Goal: Task Accomplishment & Management: Manage account settings

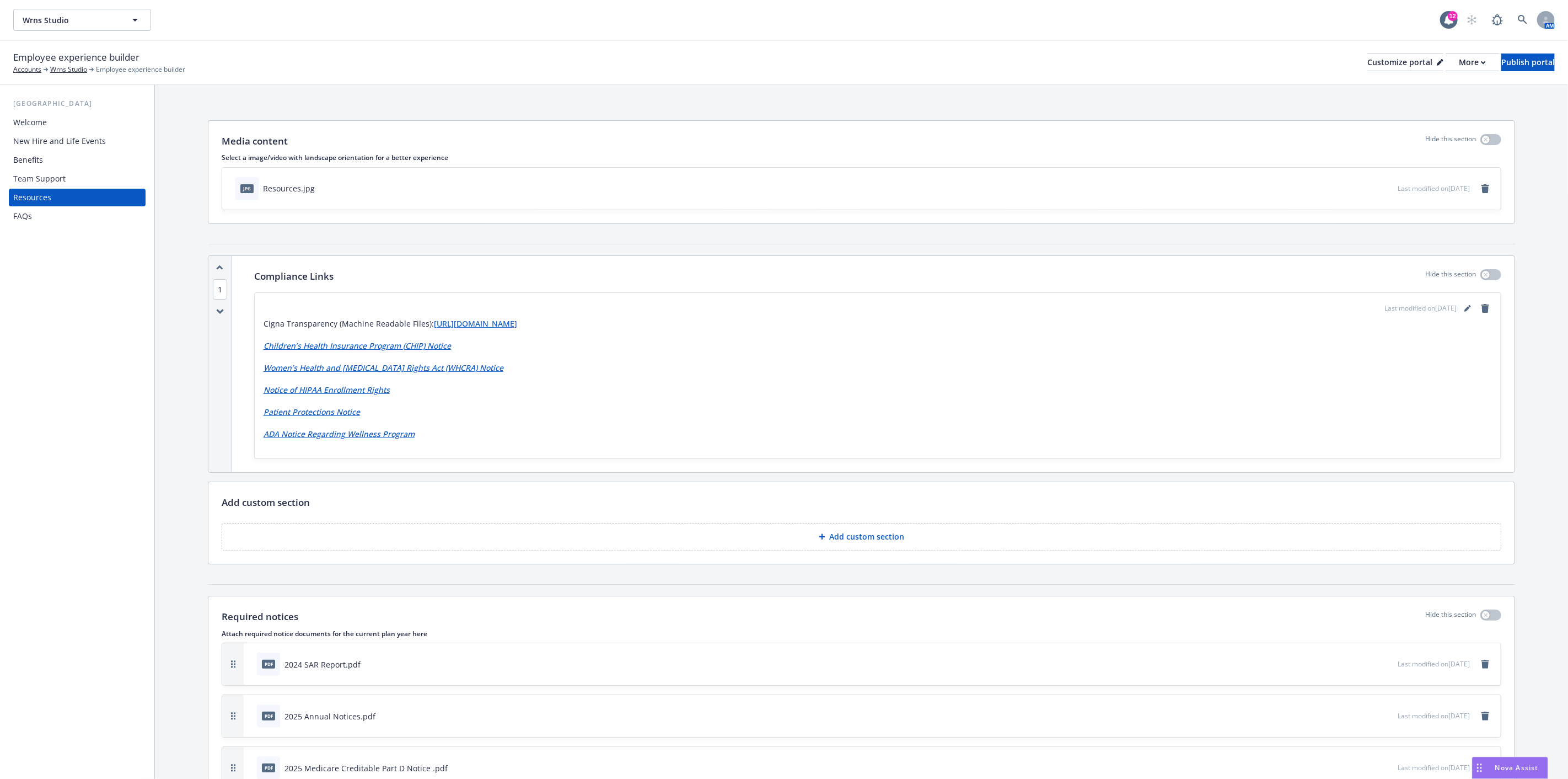
click at [75, 139] on div "New Hire and Life Events" at bounding box center [60, 141] width 93 height 18
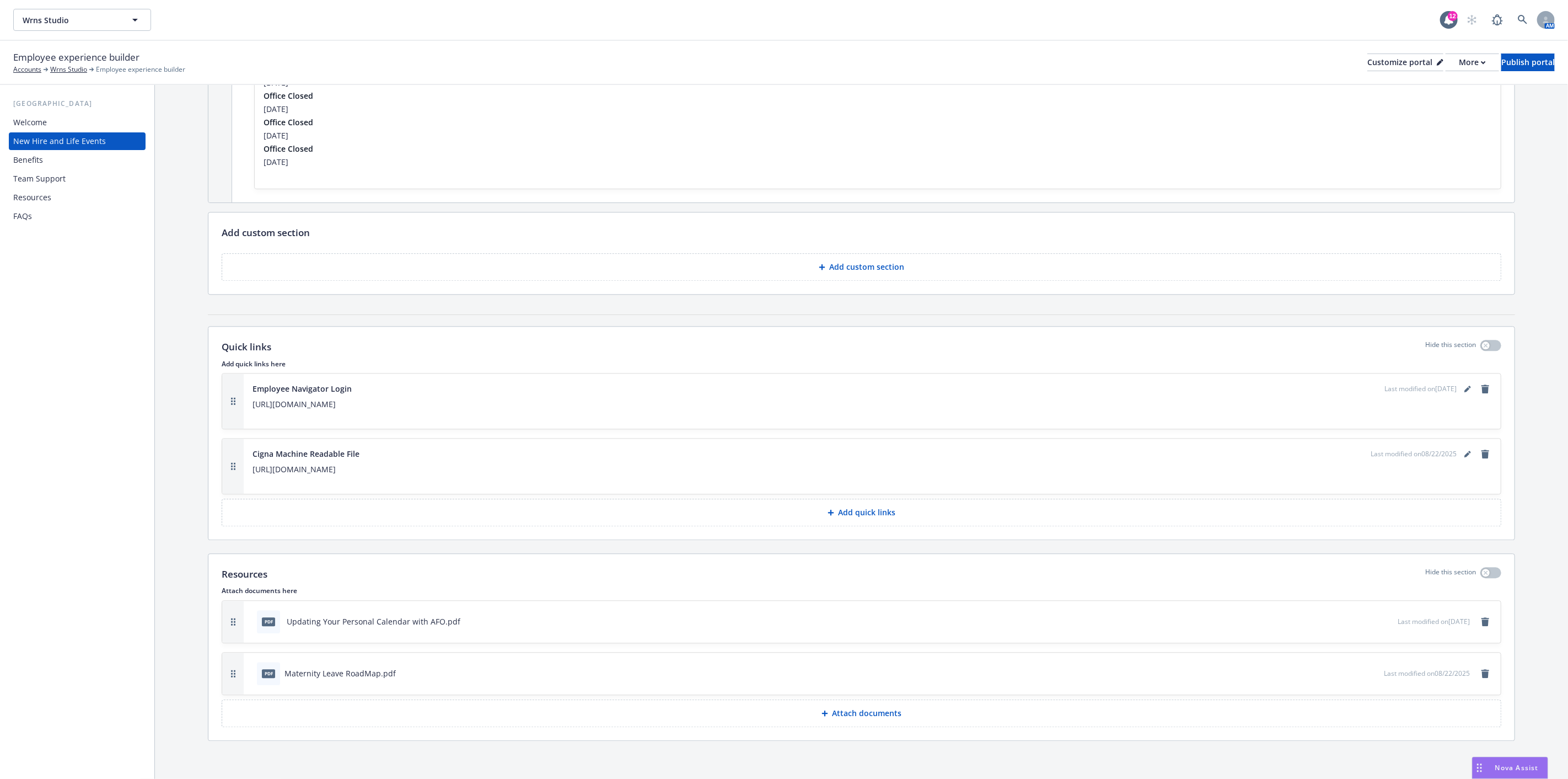
scroll to position [2085, 0]
click at [1479, 454] on link "remove" at bounding box center [1485, 453] width 13 height 13
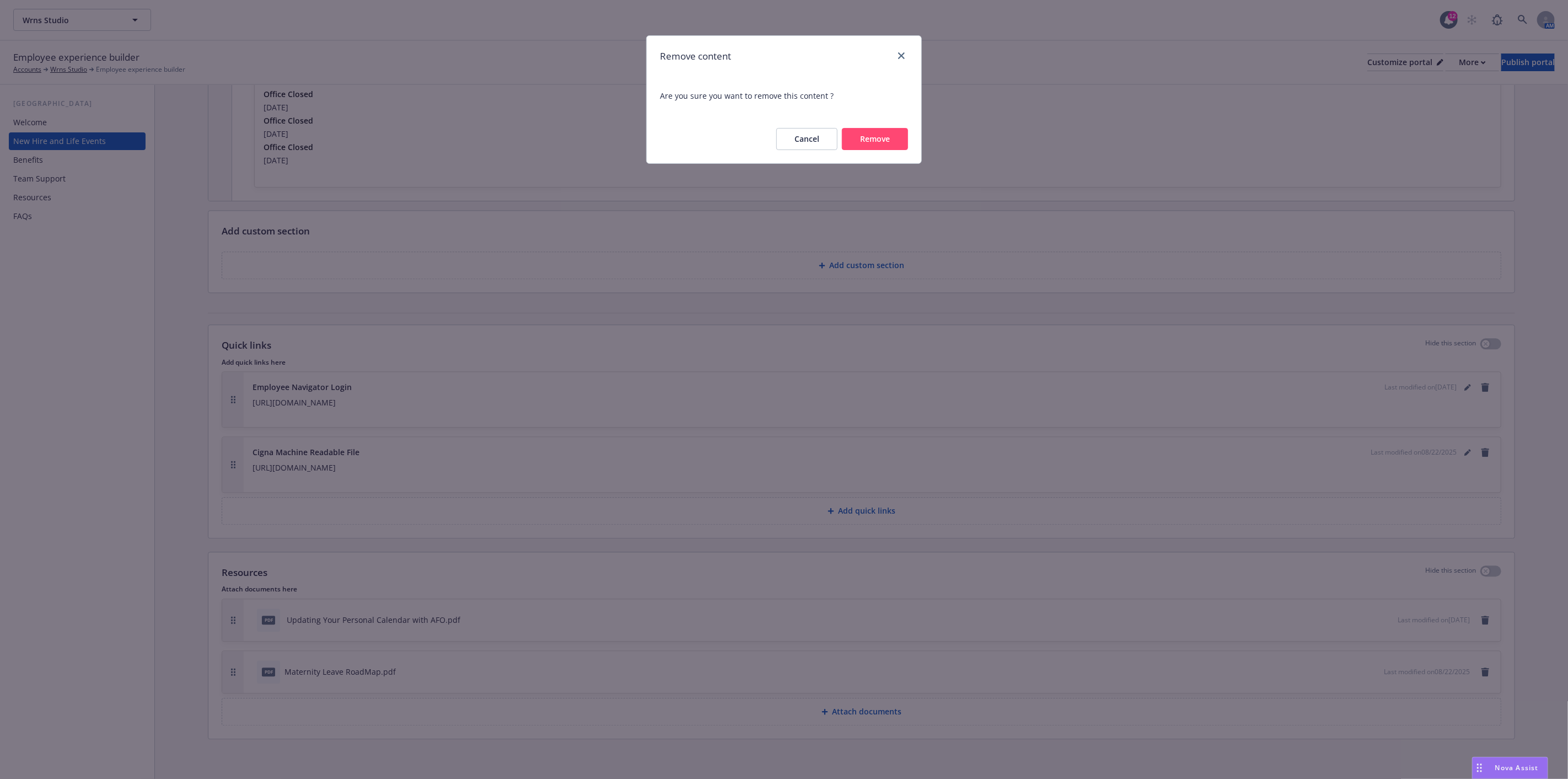
click at [873, 138] on button "Remove" at bounding box center [875, 139] width 66 height 22
